Goal: Information Seeking & Learning: Learn about a topic

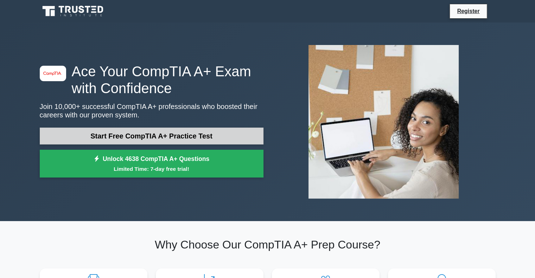
click at [182, 141] on link "Start Free CompTIA A+ Practice Test" at bounding box center [152, 136] width 224 height 17
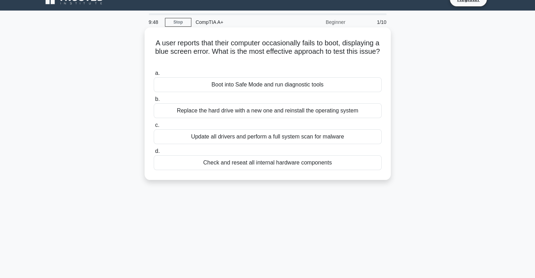
scroll to position [15, 0]
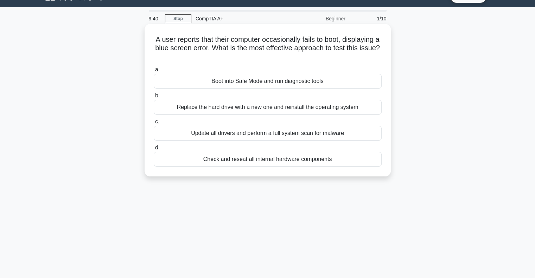
click at [278, 87] on div "Boot into Safe Mode and run diagnostic tools" at bounding box center [268, 81] width 228 height 15
click at [154, 72] on input "a. Boot into Safe Mode and run diagnostic tools" at bounding box center [154, 70] width 0 height 5
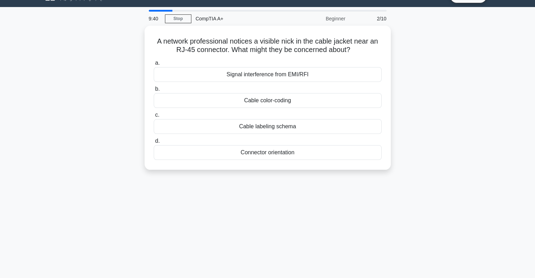
scroll to position [0, 0]
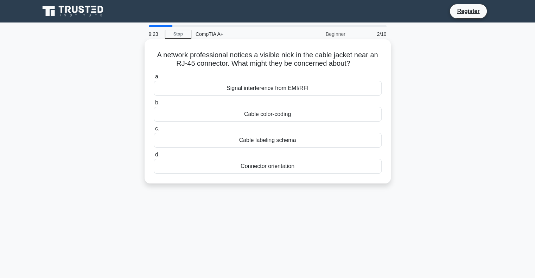
click at [288, 138] on div "Cable labeling schema" at bounding box center [268, 140] width 228 height 15
click at [154, 131] on input "c. Cable labeling schema" at bounding box center [154, 129] width 0 height 5
